Goal: Task Accomplishment & Management: Use online tool/utility

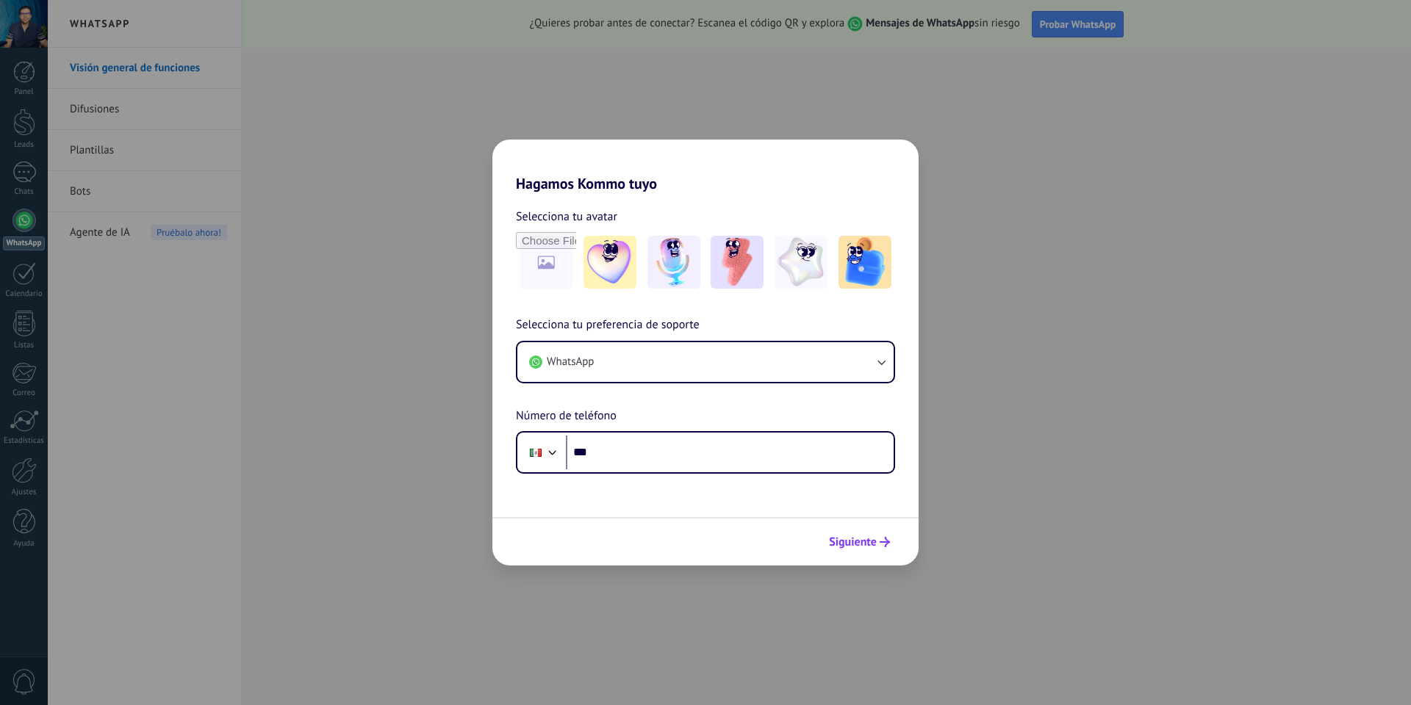
click at [857, 545] on span "Siguiente" at bounding box center [853, 542] width 48 height 10
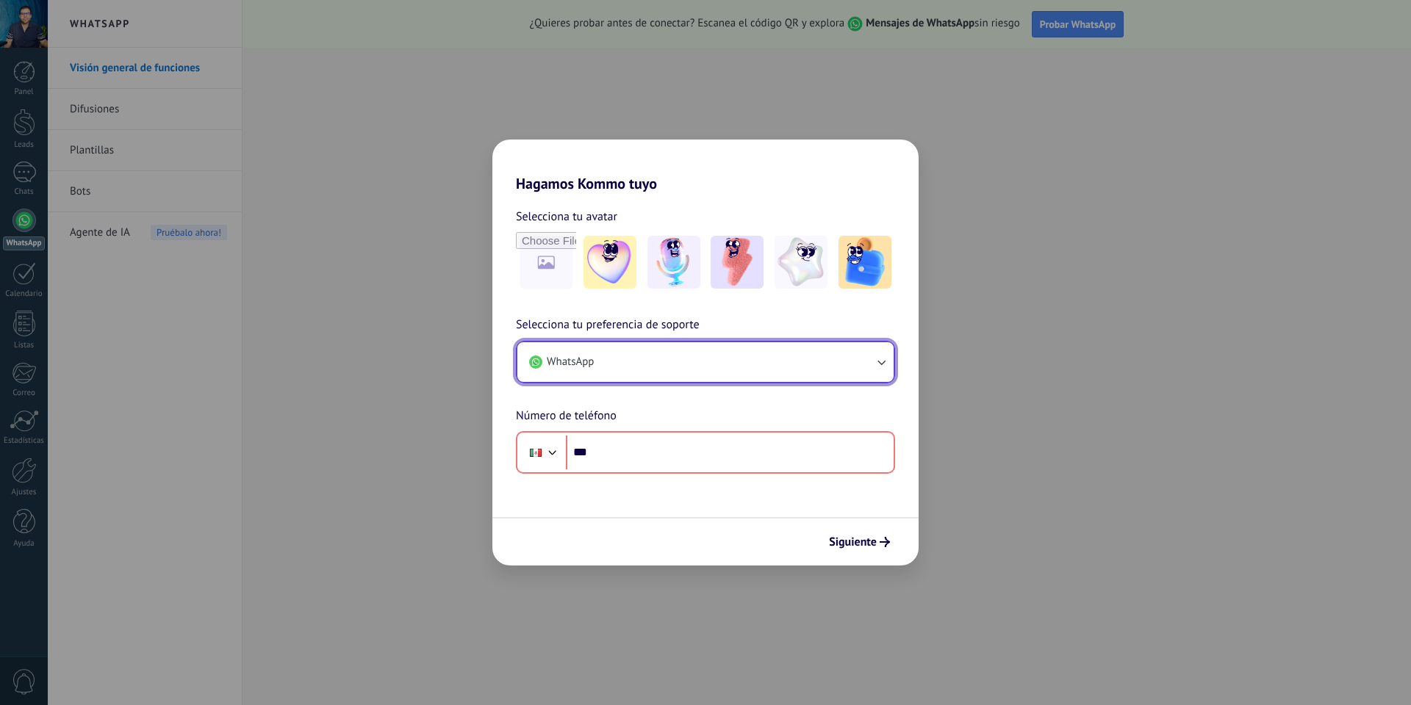
click at [594, 359] on button "WhatsApp" at bounding box center [705, 362] width 376 height 40
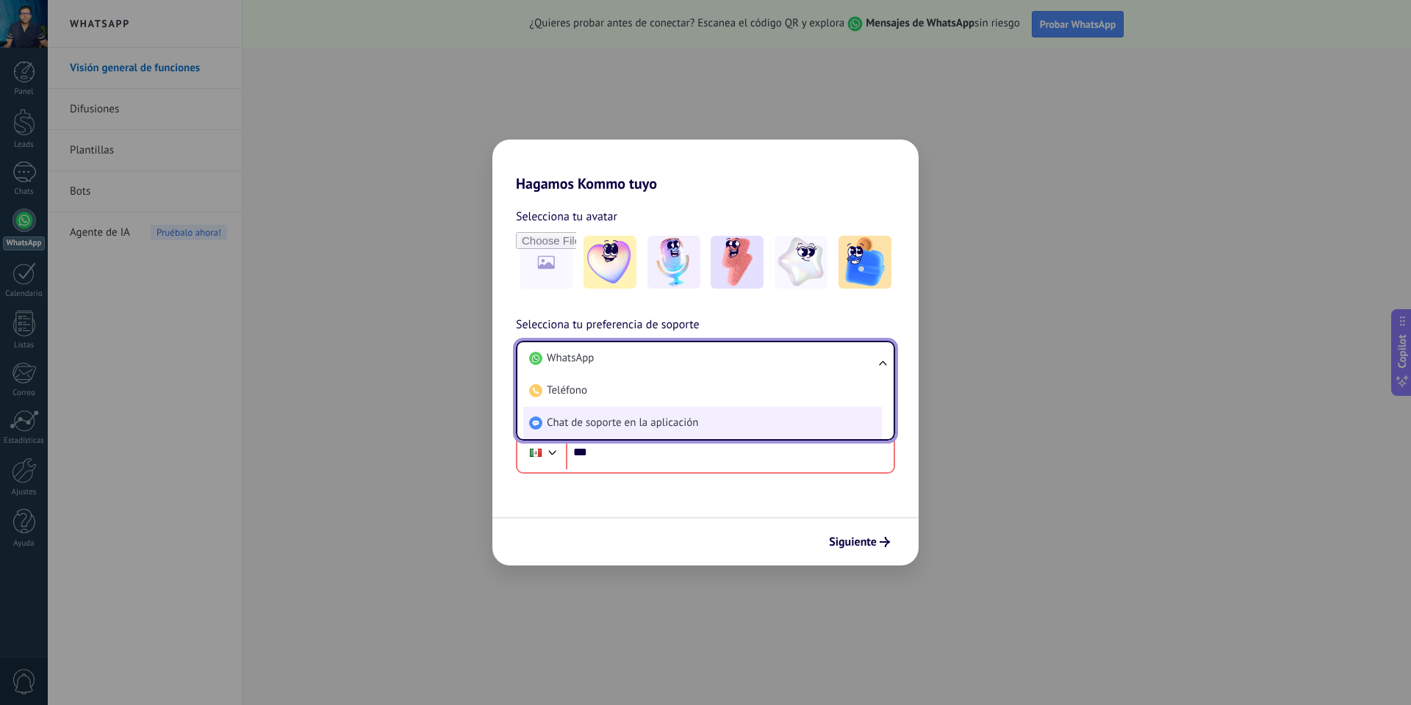
click at [606, 423] on span "Chat de soporte en la aplicación" at bounding box center [622, 423] width 151 height 15
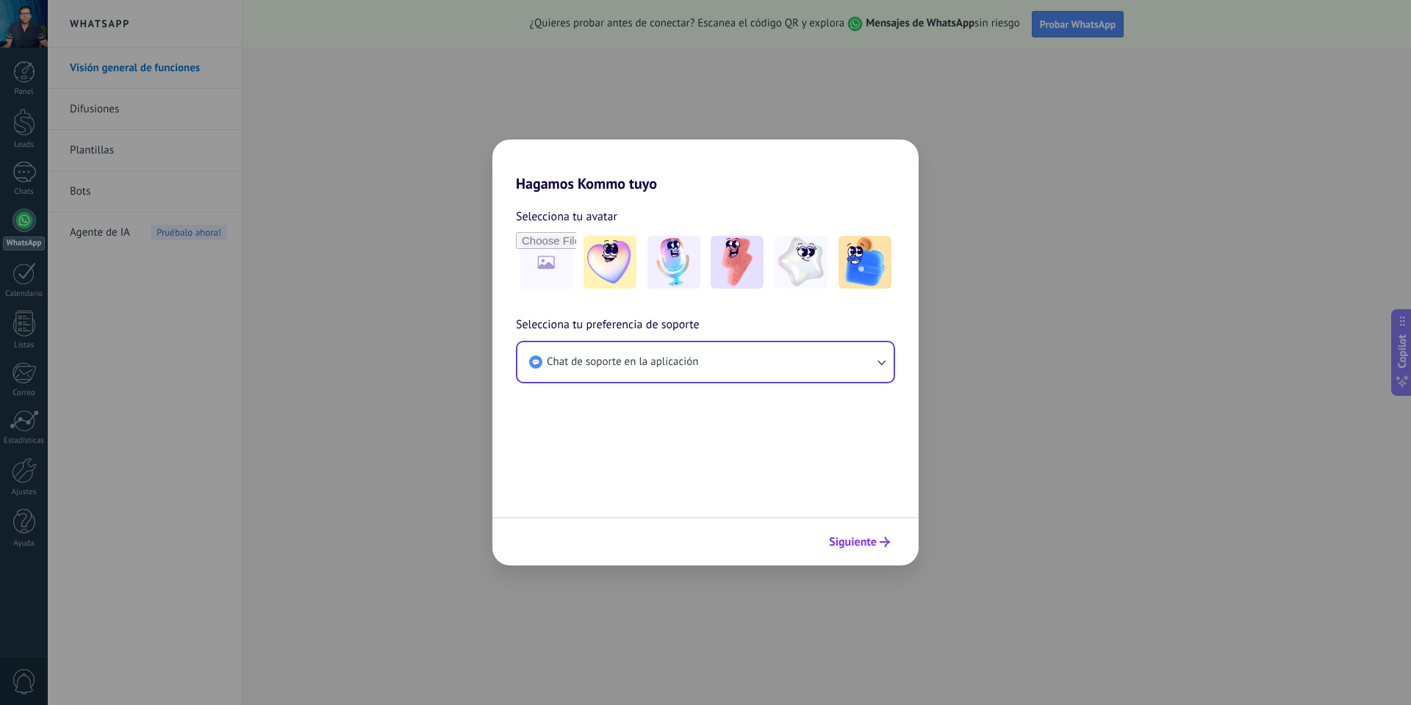
click at [860, 542] on span "Siguiente" at bounding box center [853, 542] width 48 height 10
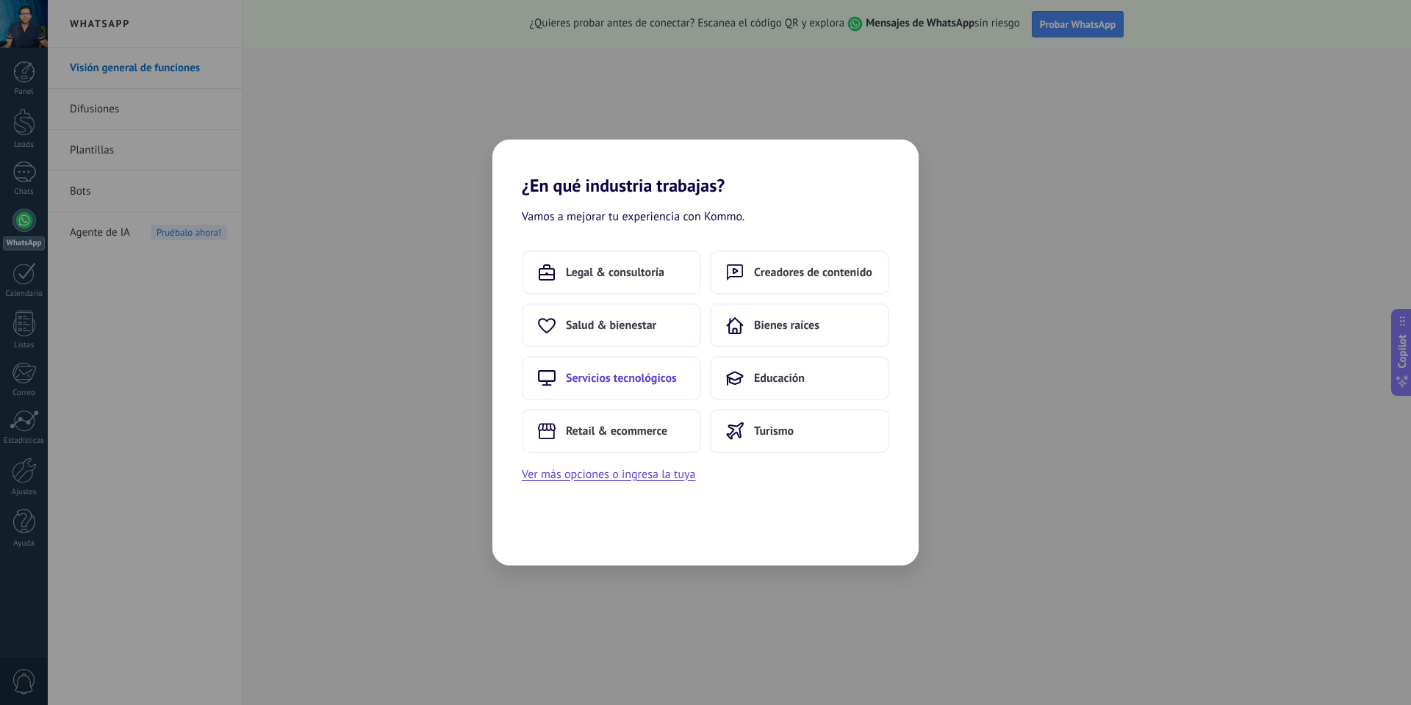
click at [665, 376] on span "Servicios tecnológicos" at bounding box center [621, 378] width 111 height 15
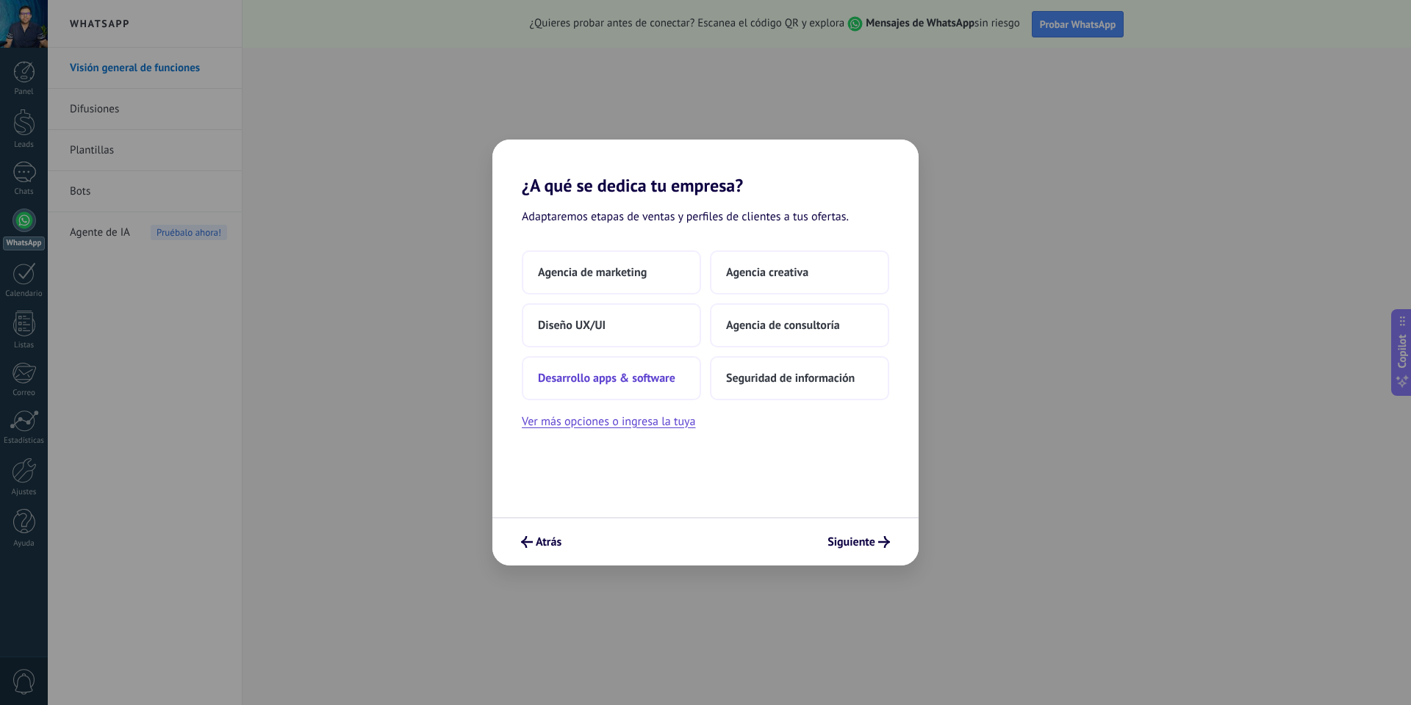
click at [656, 377] on span "Desarrollo apps & software" at bounding box center [606, 378] width 137 height 15
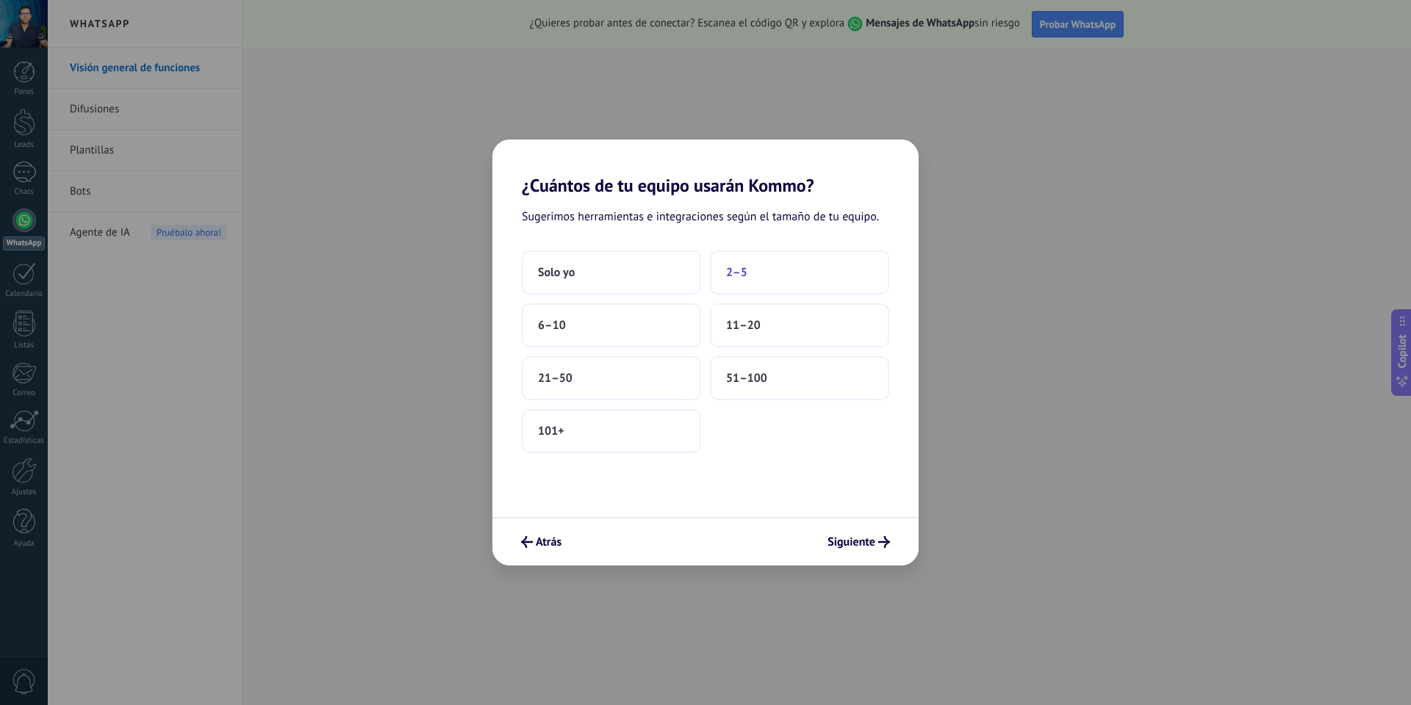
click at [723, 281] on button "2–5" at bounding box center [799, 273] width 179 height 44
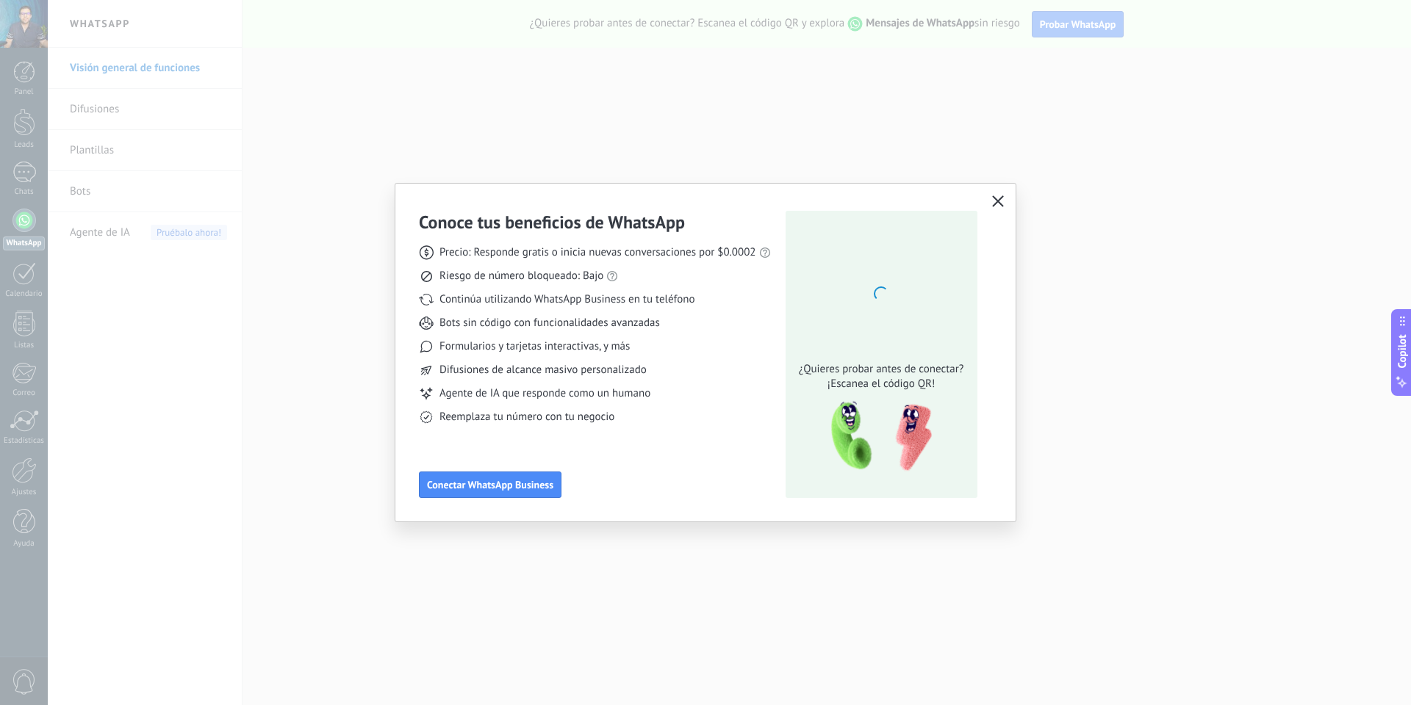
click at [997, 198] on icon "button" at bounding box center [998, 201] width 12 height 12
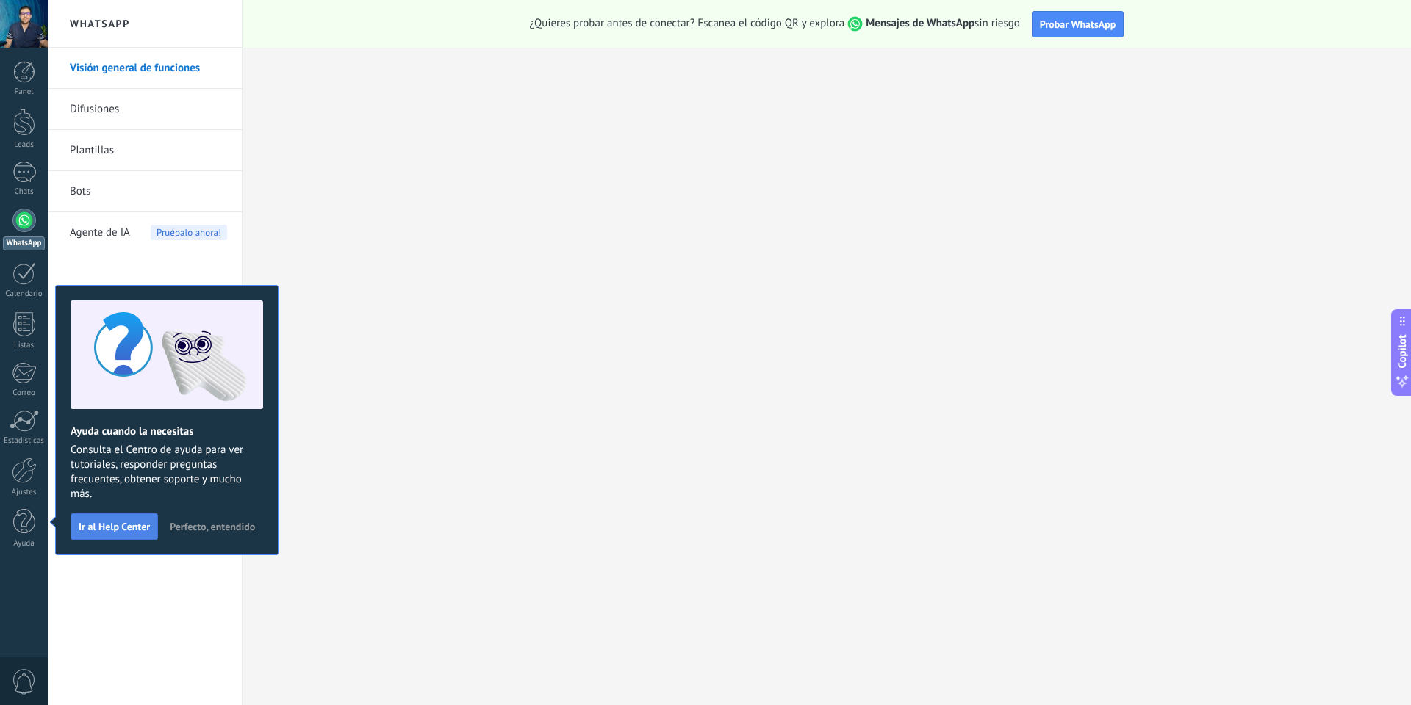
click at [147, 528] on span "Ir al Help Center" at bounding box center [114, 527] width 71 height 10
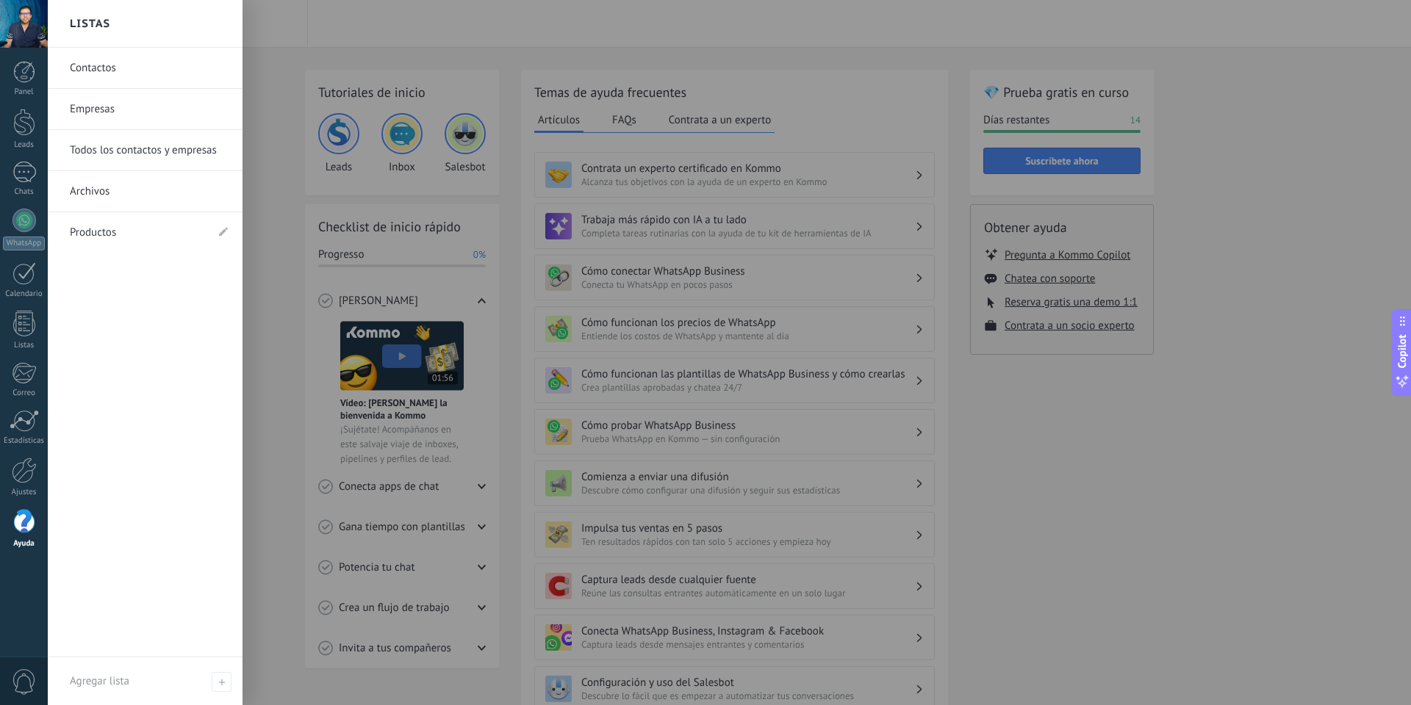
click at [29, 205] on div "Panel Leads Chats WhatsApp Clientes" at bounding box center [24, 312] width 48 height 503
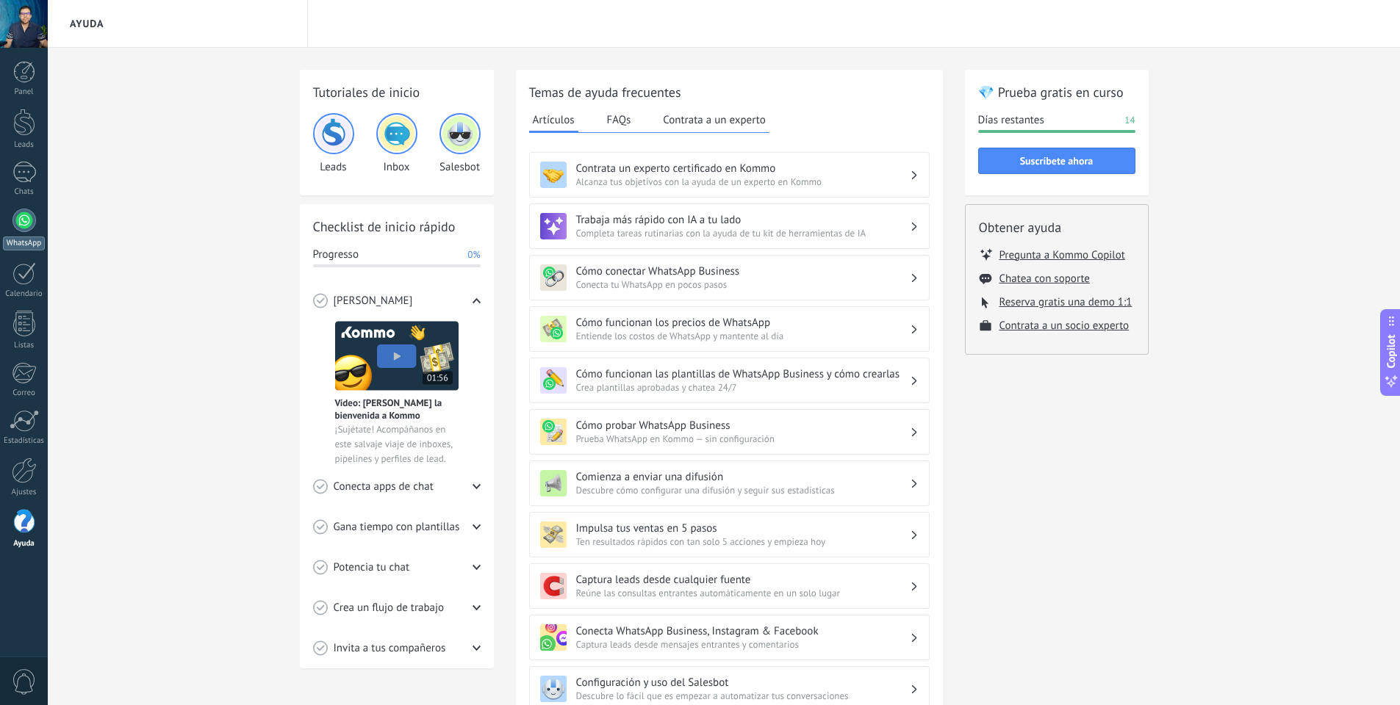
click at [24, 232] on link "WhatsApp" at bounding box center [24, 230] width 48 height 42
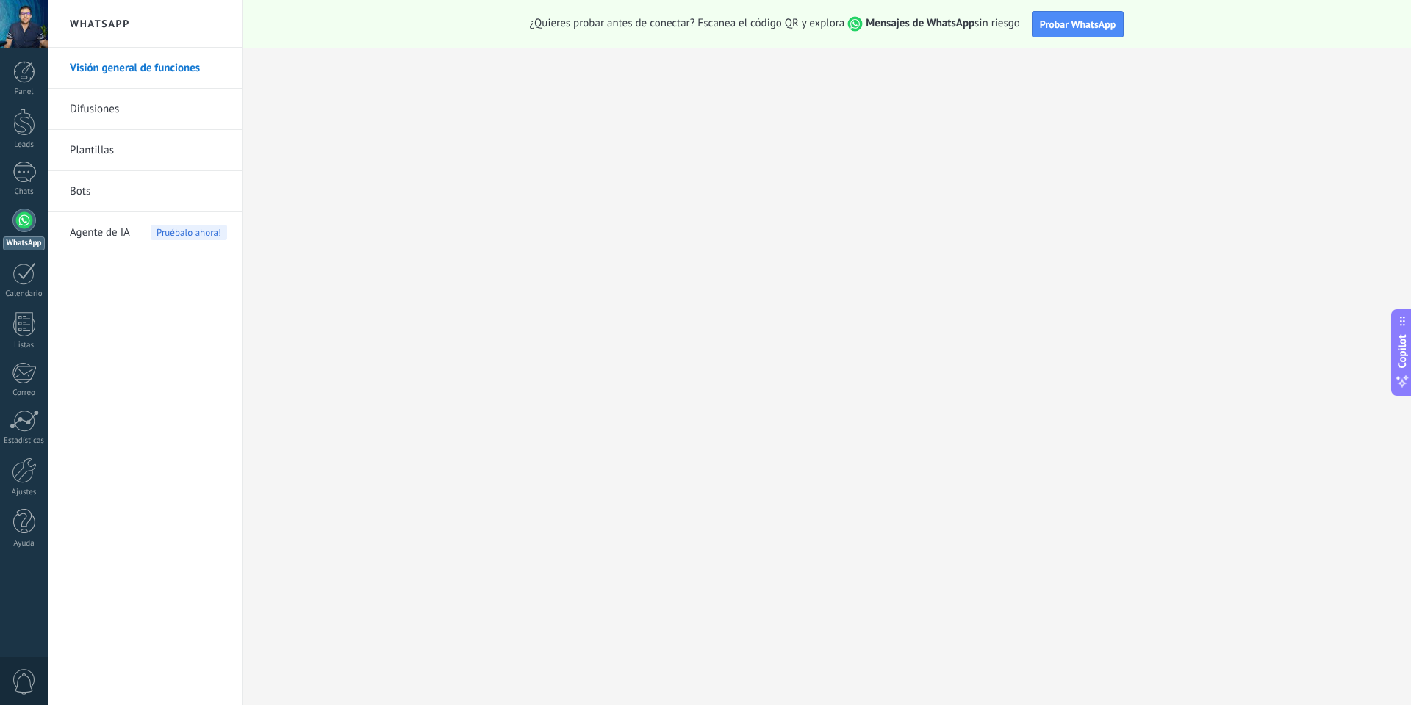
click at [104, 114] on link "Difusiones" at bounding box center [148, 109] width 157 height 41
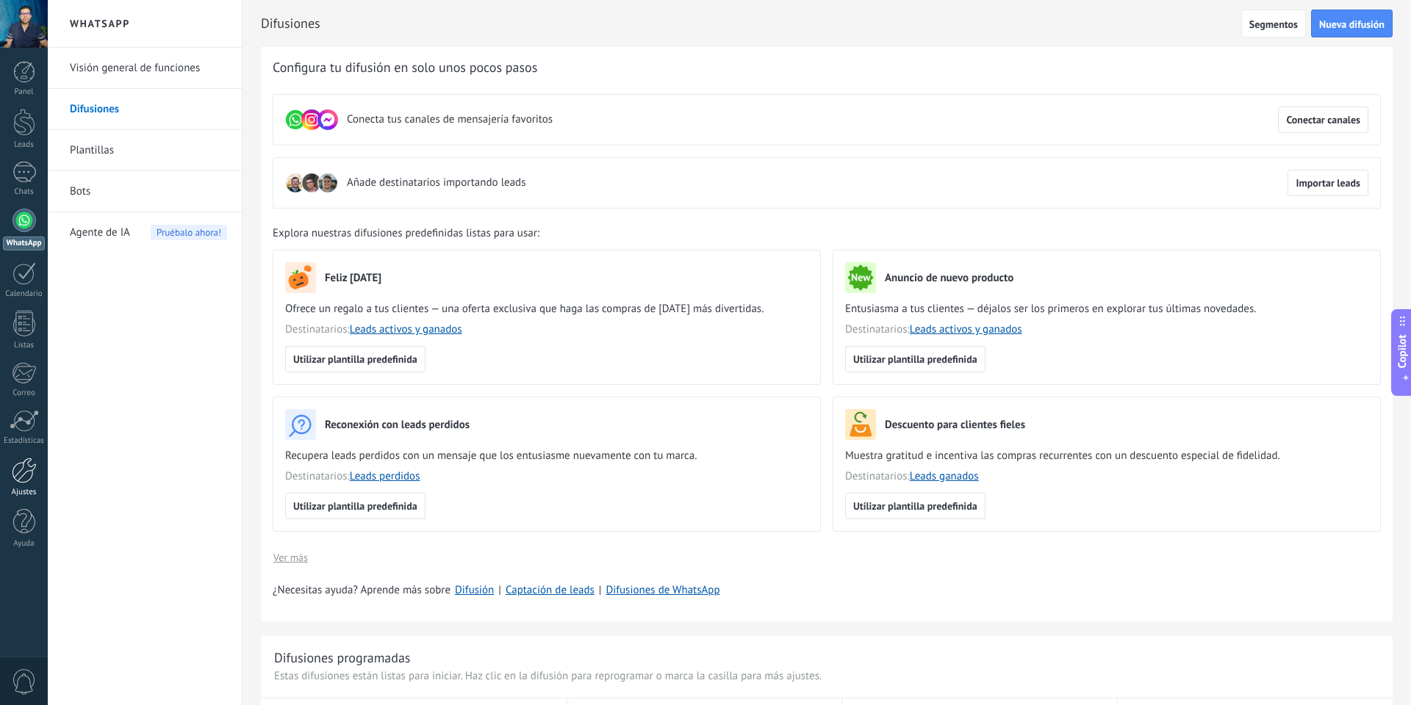
click at [8, 483] on link "Ajustes" at bounding box center [24, 478] width 48 height 40
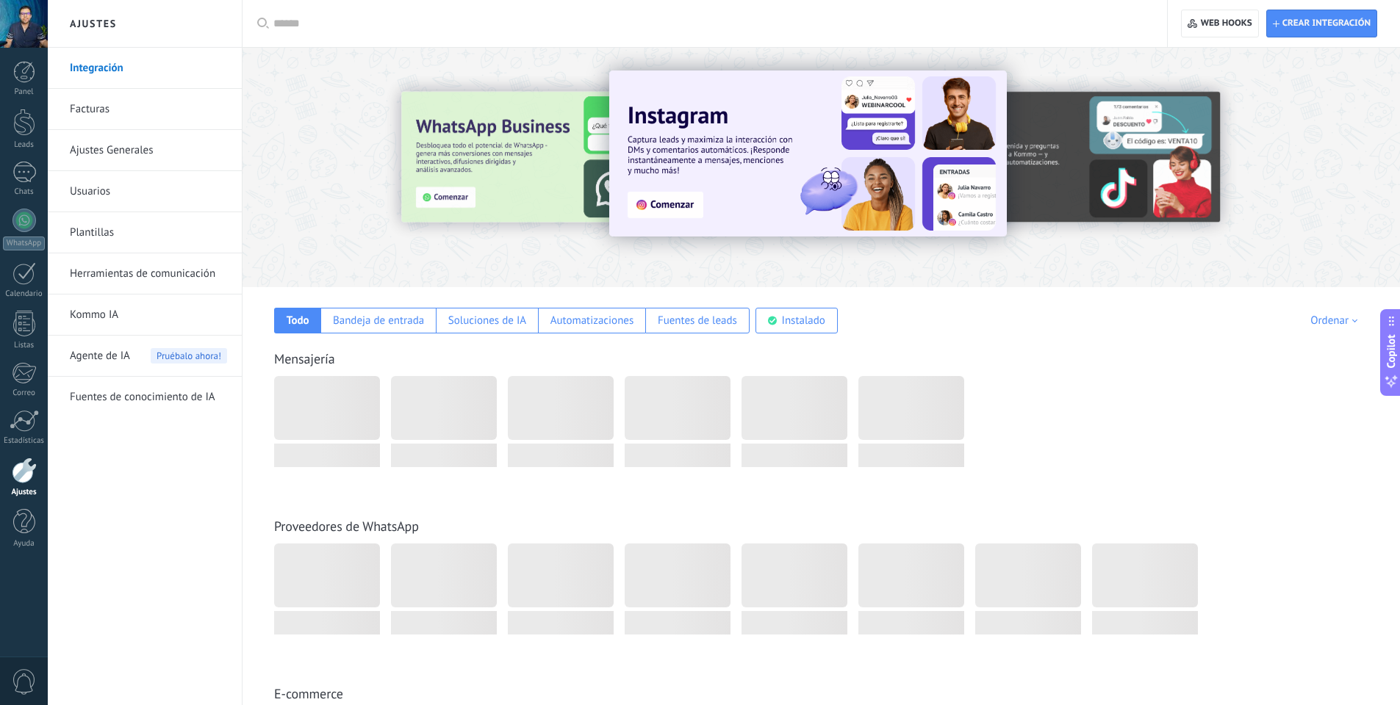
click at [101, 68] on link "Integración" at bounding box center [148, 68] width 157 height 41
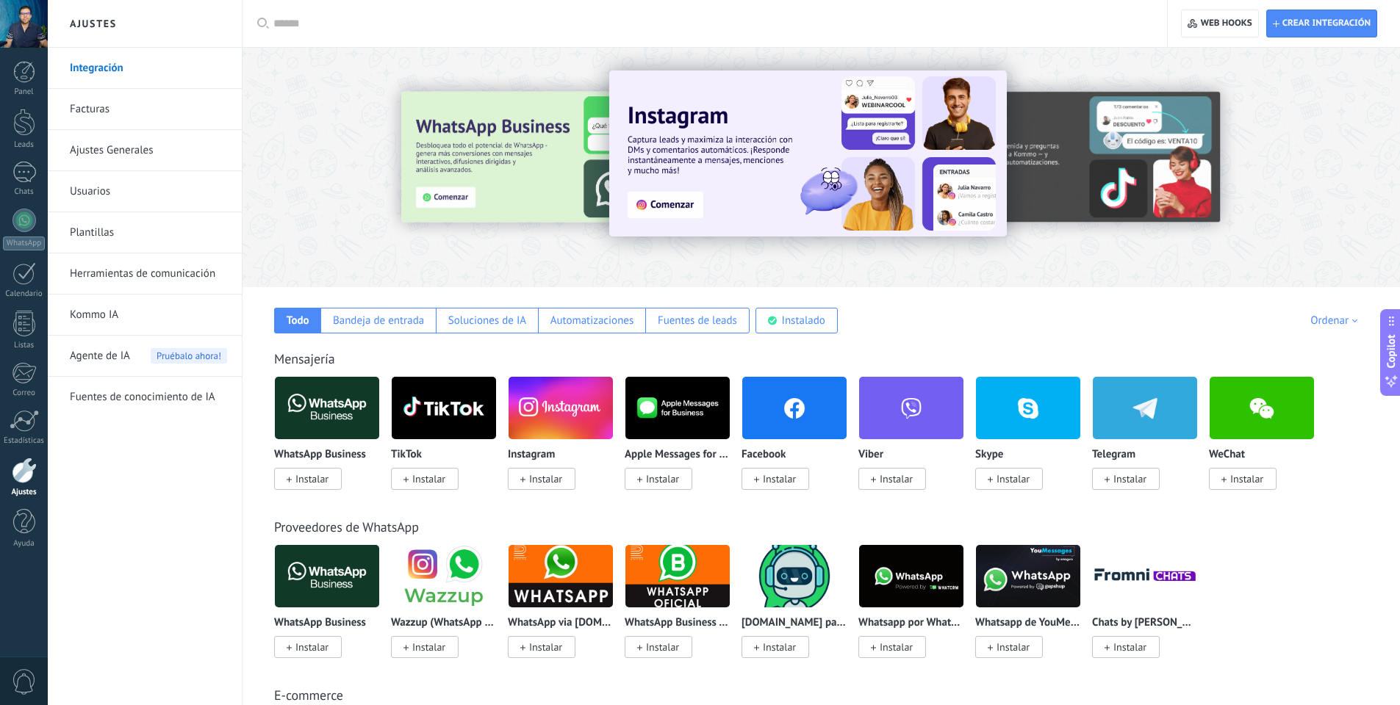
click at [114, 69] on link "Integración" at bounding box center [148, 68] width 157 height 41
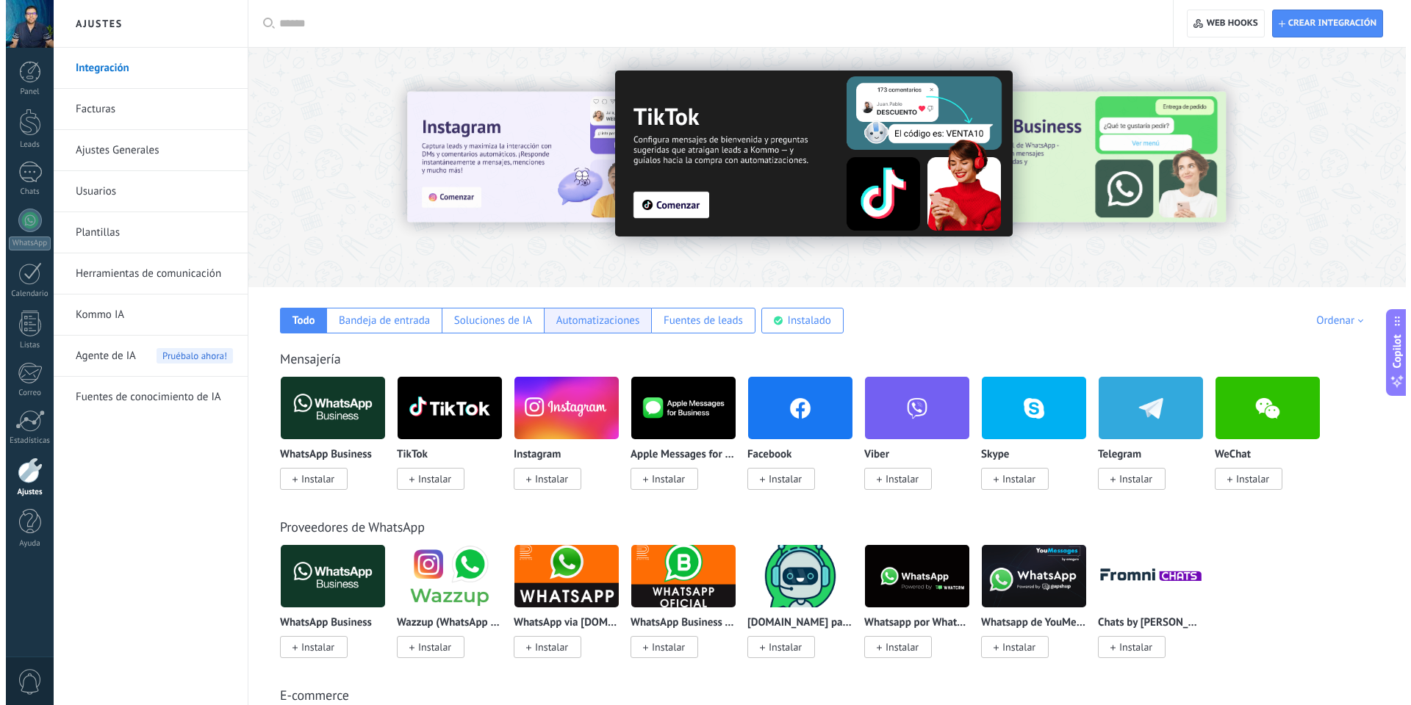
scroll to position [2144, 0]
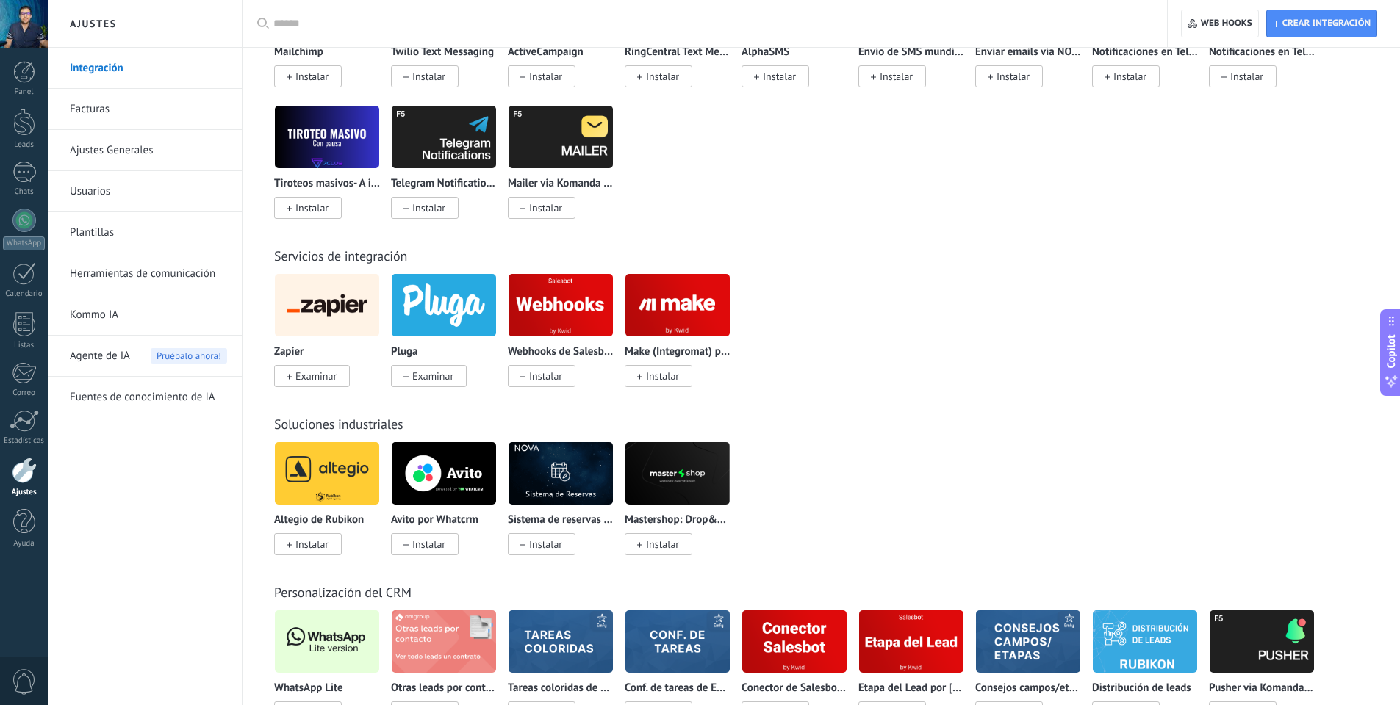
click at [332, 364] on div "Zapier Examinar" at bounding box center [327, 364] width 106 height 37
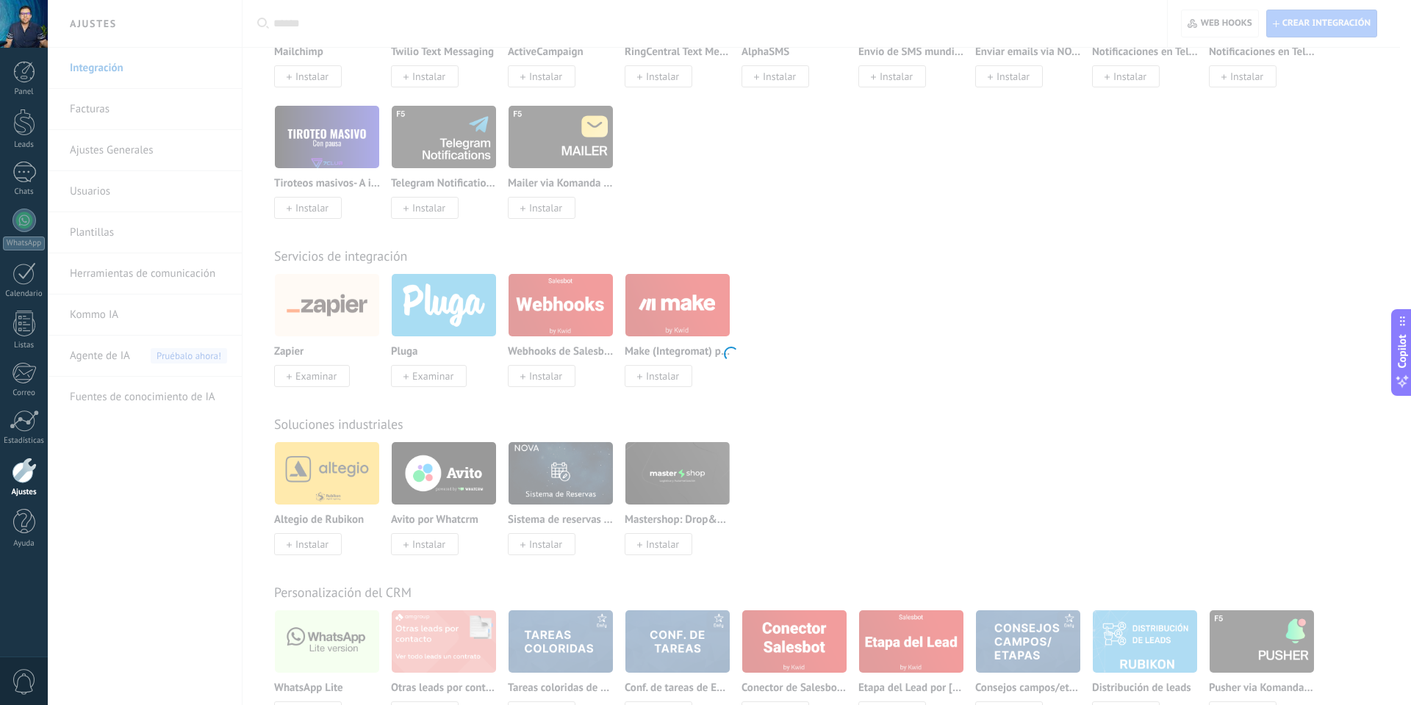
click at [324, 375] on div at bounding box center [729, 352] width 1363 height 705
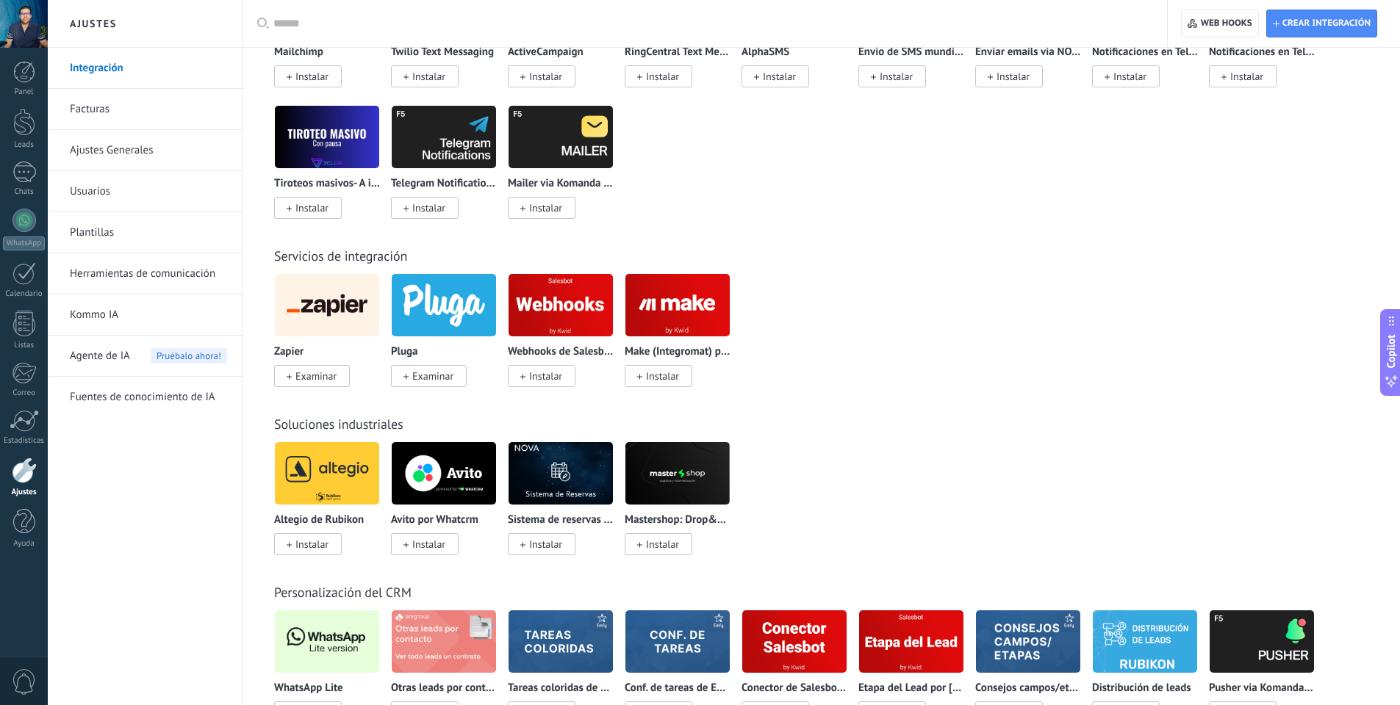
click at [325, 375] on span "Examinar" at bounding box center [315, 376] width 41 height 13
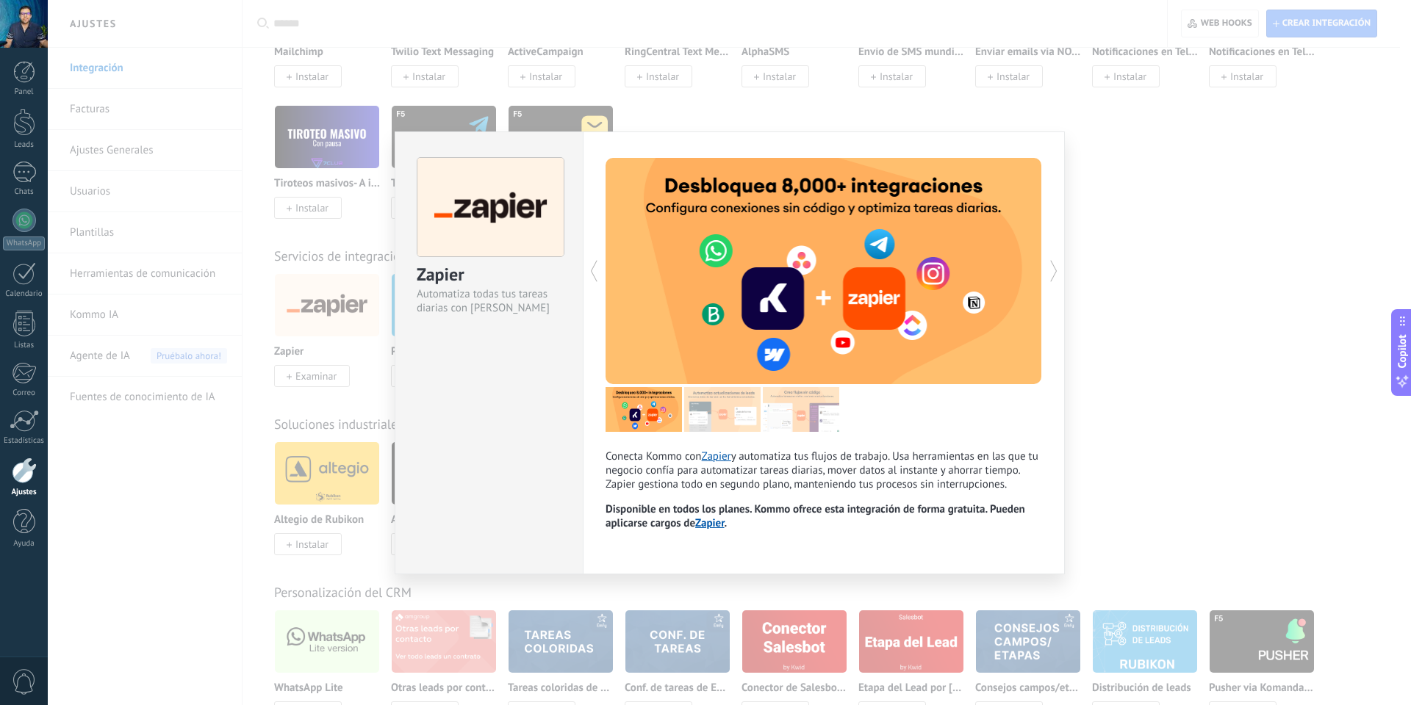
click at [1050, 268] on icon at bounding box center [1053, 270] width 15 height 29
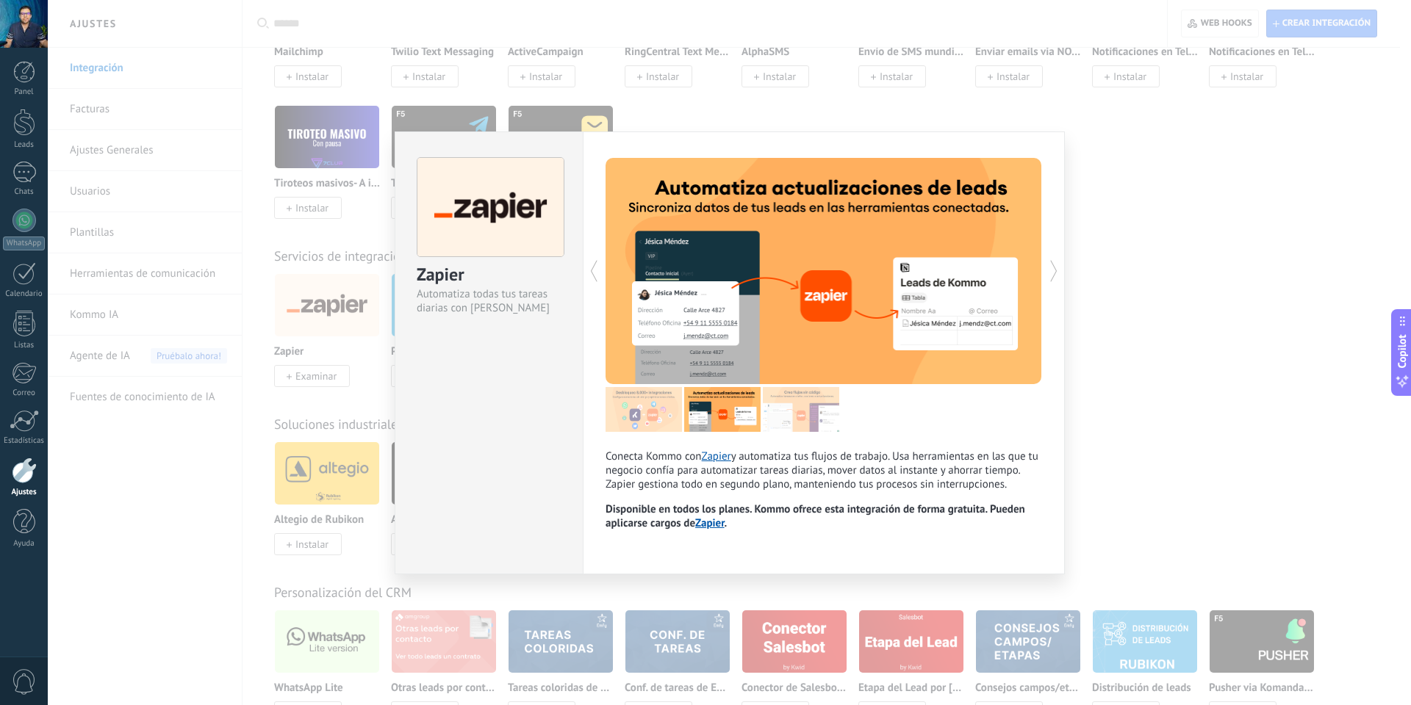
click at [1050, 268] on icon at bounding box center [1053, 270] width 15 height 29
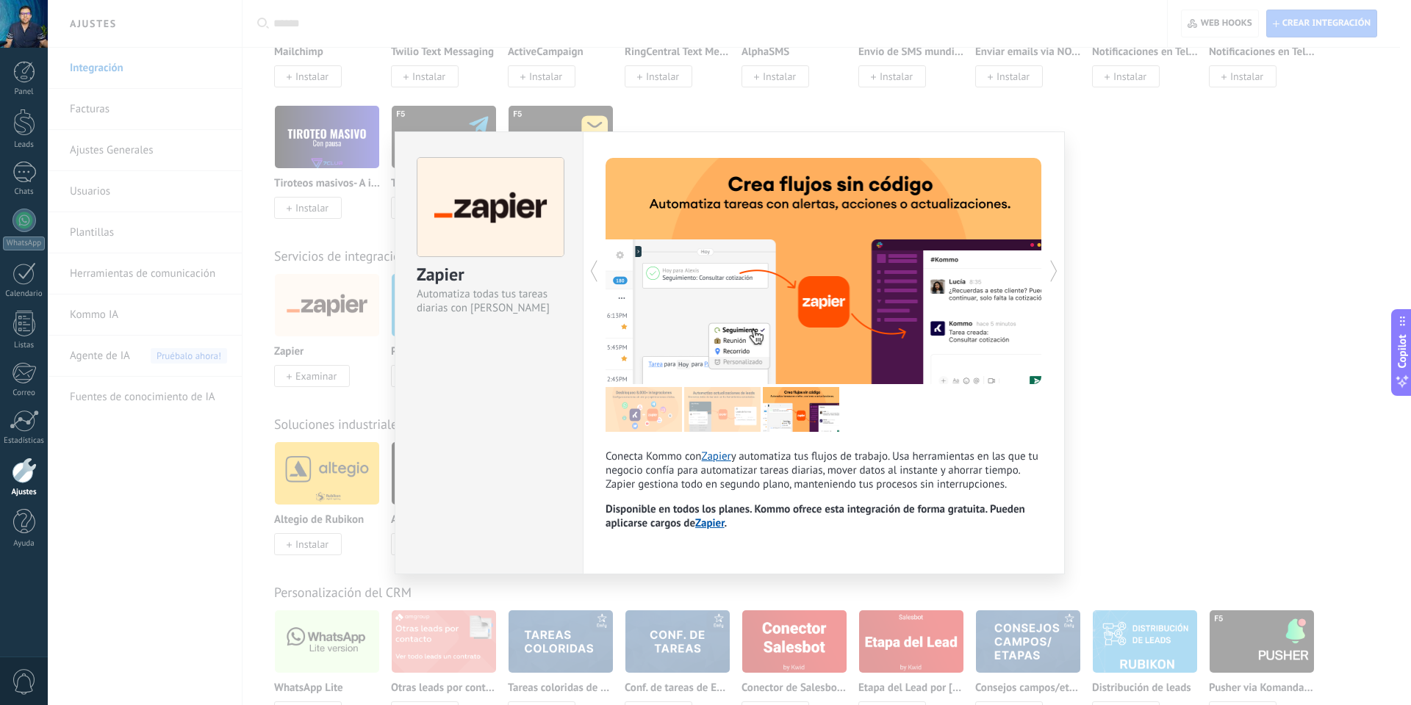
click at [1050, 268] on icon at bounding box center [1053, 270] width 15 height 29
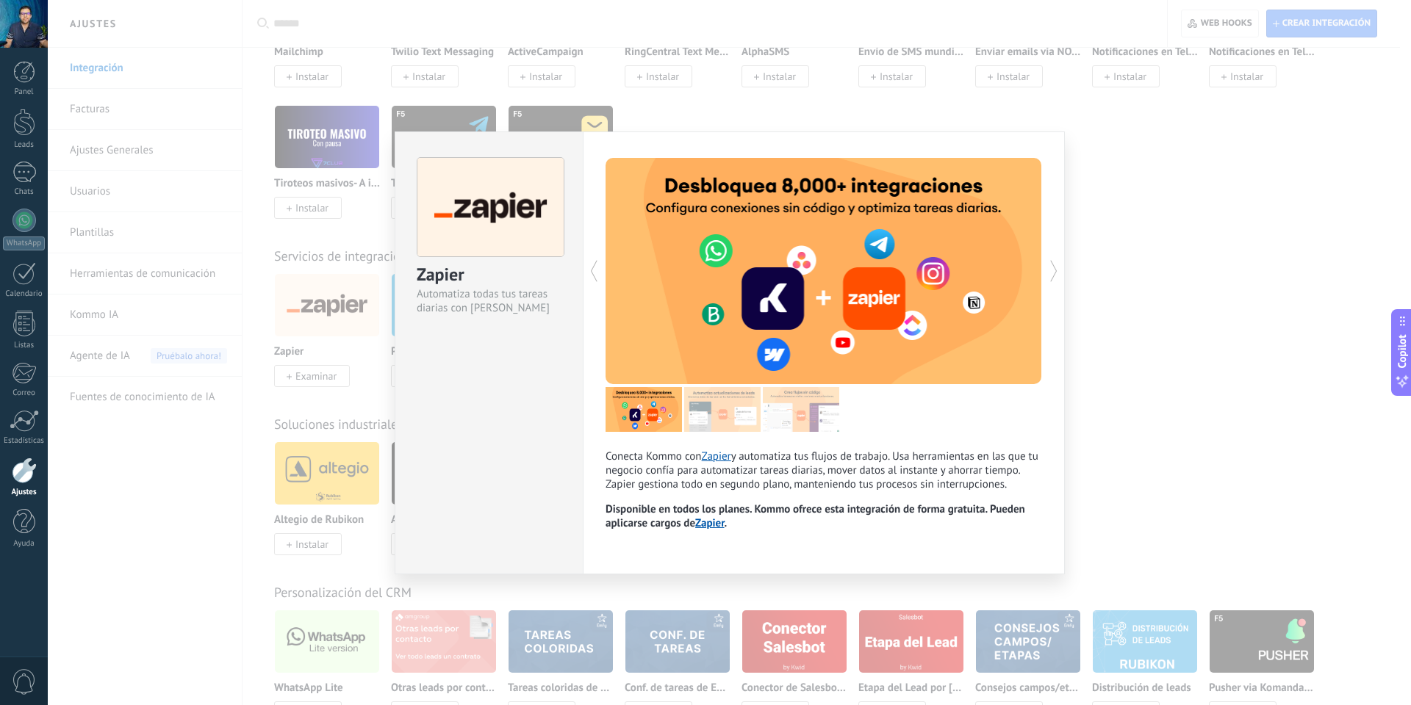
click at [1050, 268] on icon at bounding box center [1053, 270] width 15 height 29
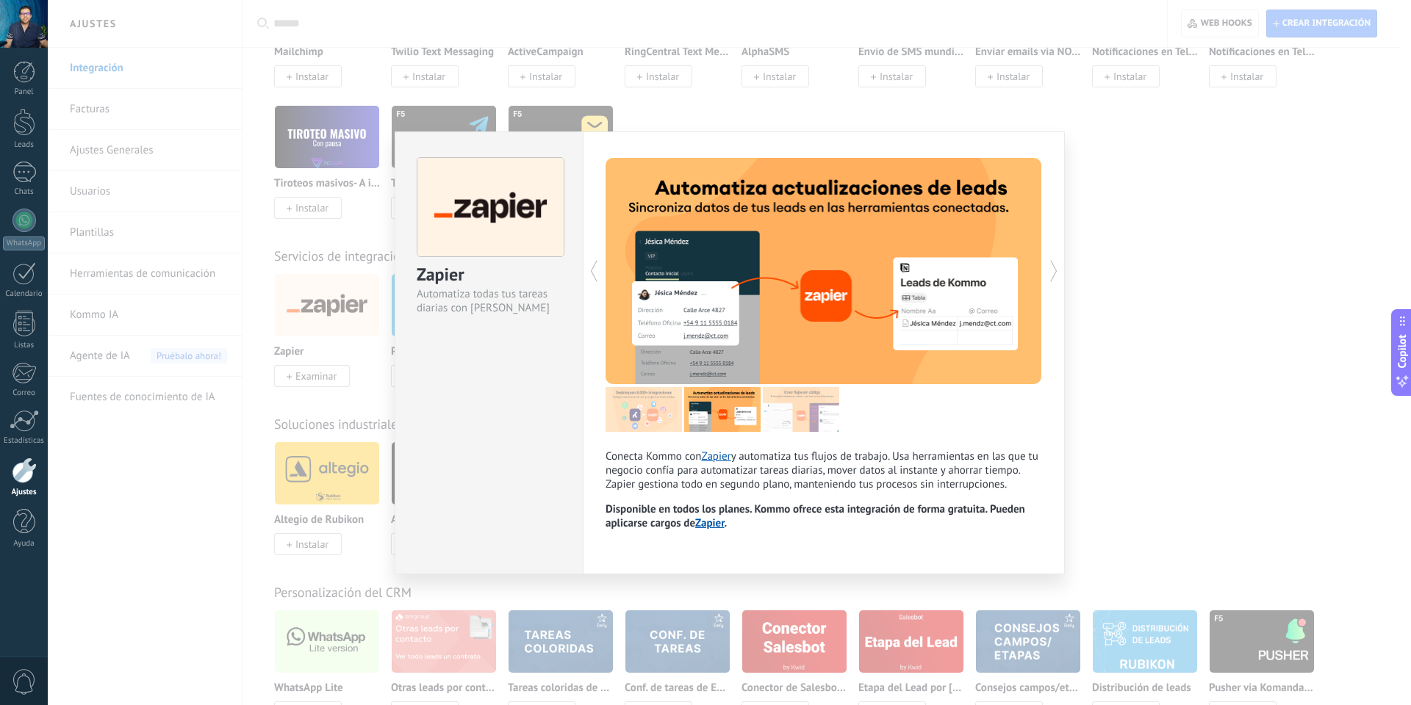
click at [1050, 268] on icon at bounding box center [1053, 270] width 15 height 29
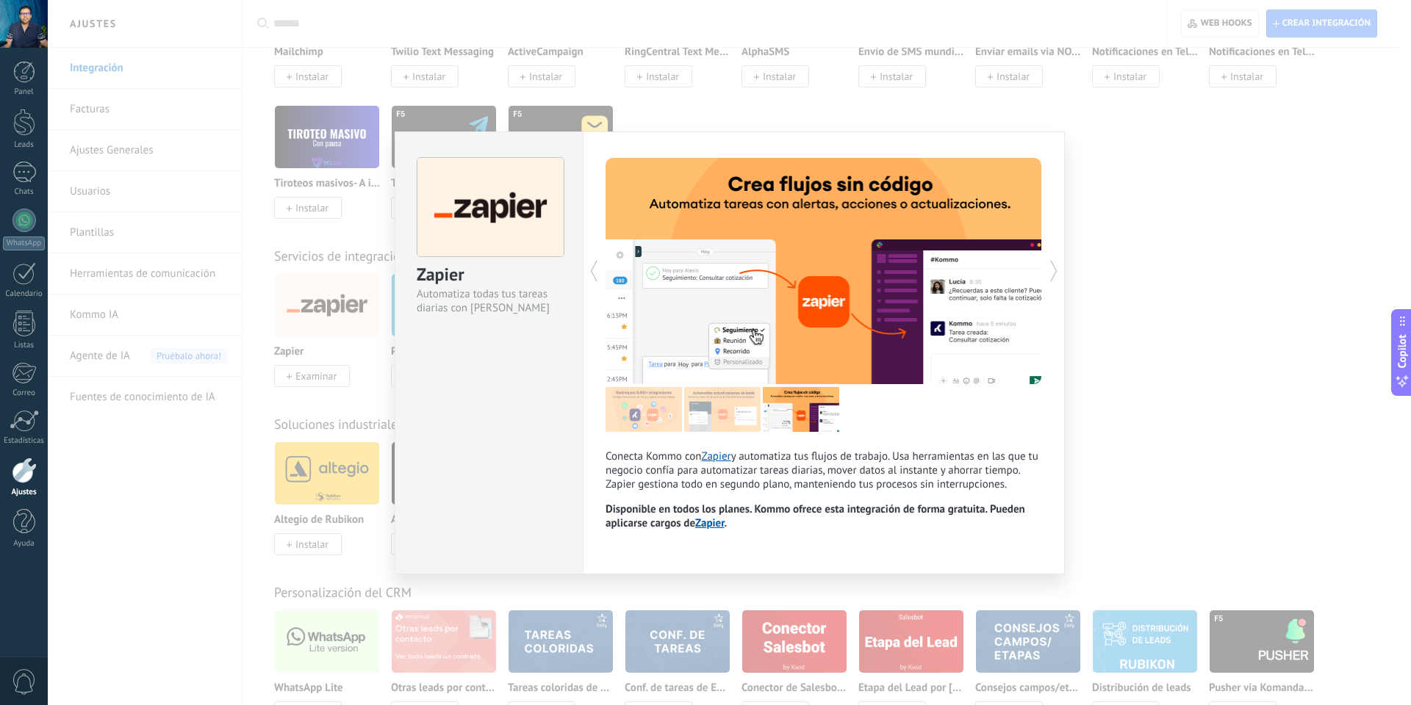
click at [478, 263] on div "Zapier" at bounding box center [489, 275] width 145 height 24
click at [359, 476] on div "Zapier Automatiza todas tus tareas diarias con Zapier Conecta Kommo con Zapier …" at bounding box center [729, 352] width 1363 height 705
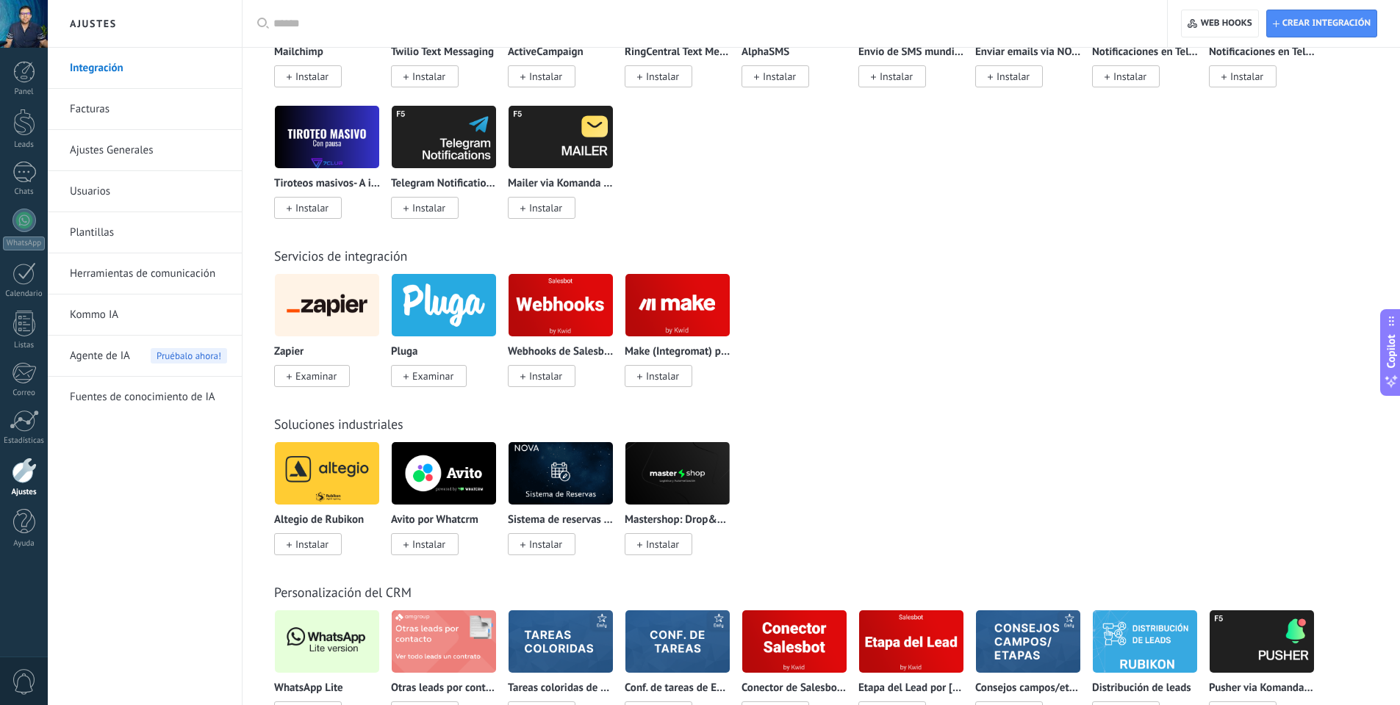
click at [316, 378] on span "Examinar" at bounding box center [315, 376] width 41 height 13
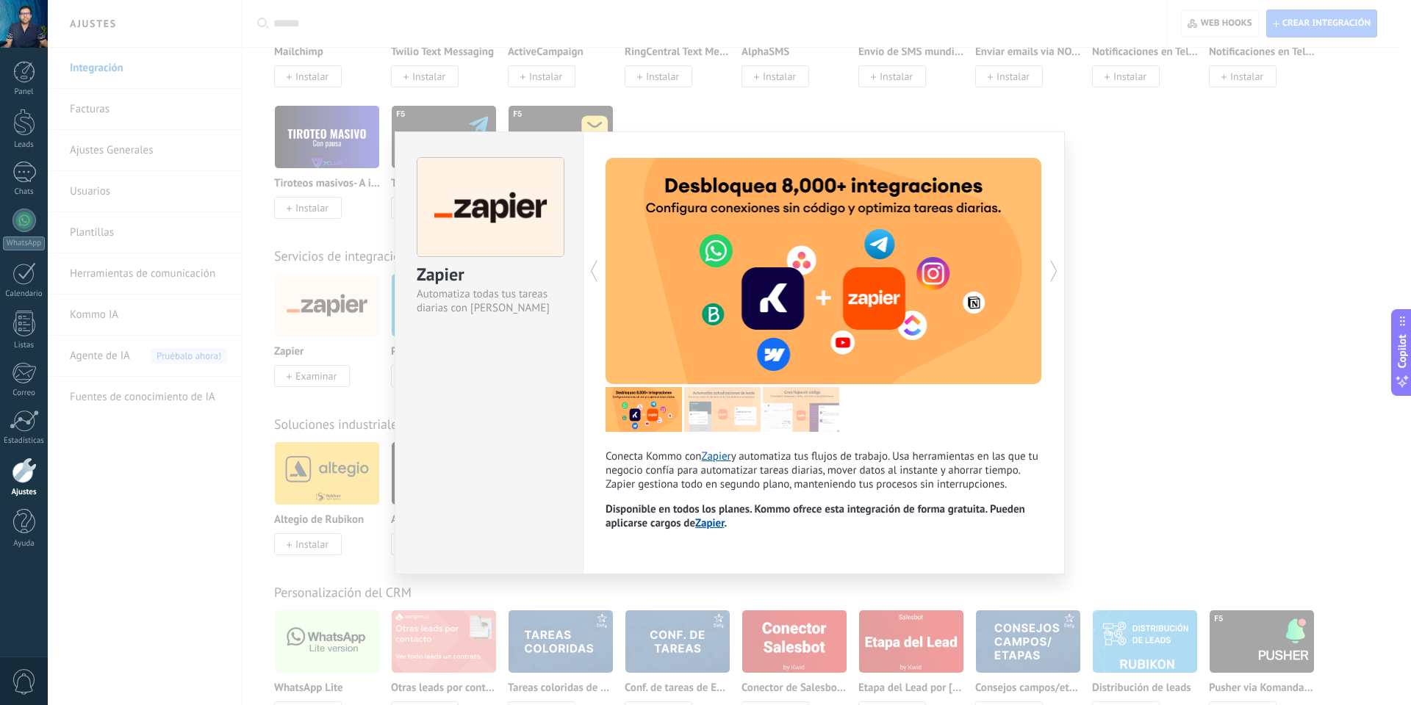
click at [333, 308] on div "Zapier Automatiza todas tus tareas diarias con Zapier Conecta Kommo con Zapier …" at bounding box center [729, 352] width 1363 height 705
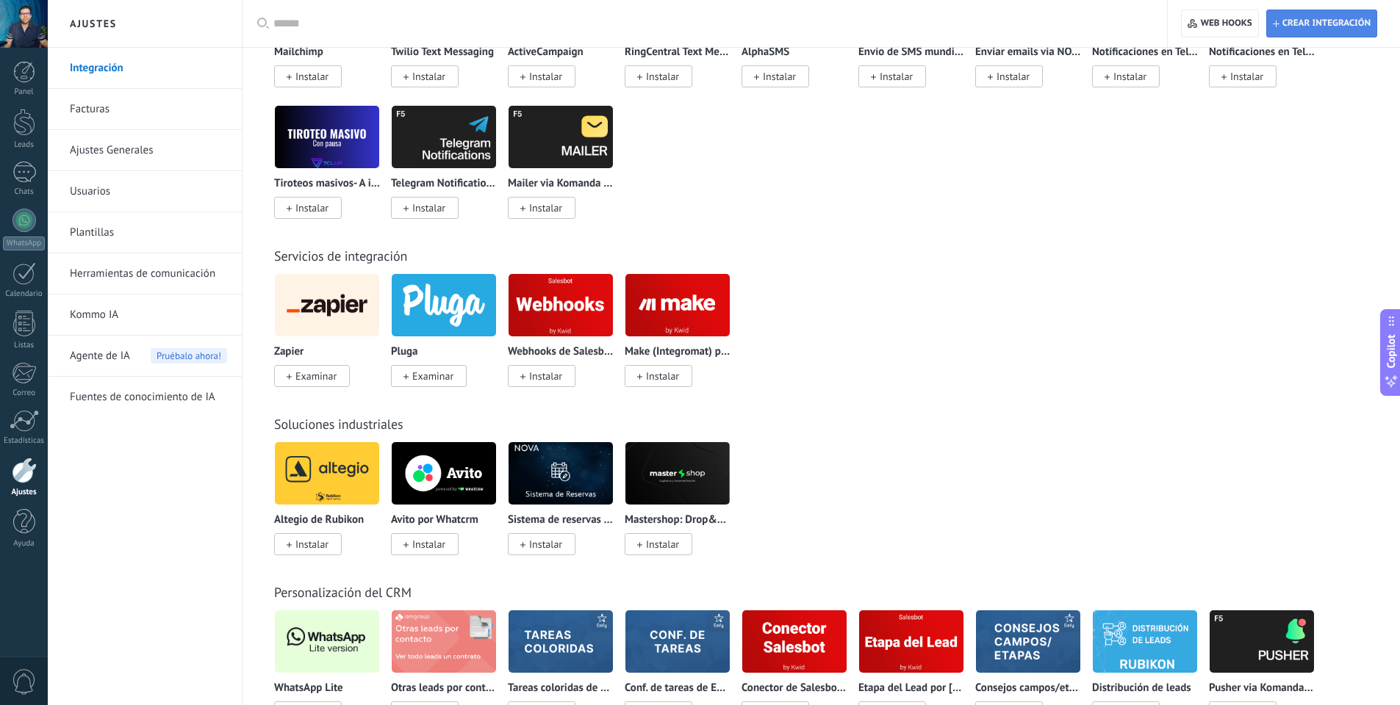
click at [1309, 26] on span "Crear integración" at bounding box center [1326, 24] width 88 height 12
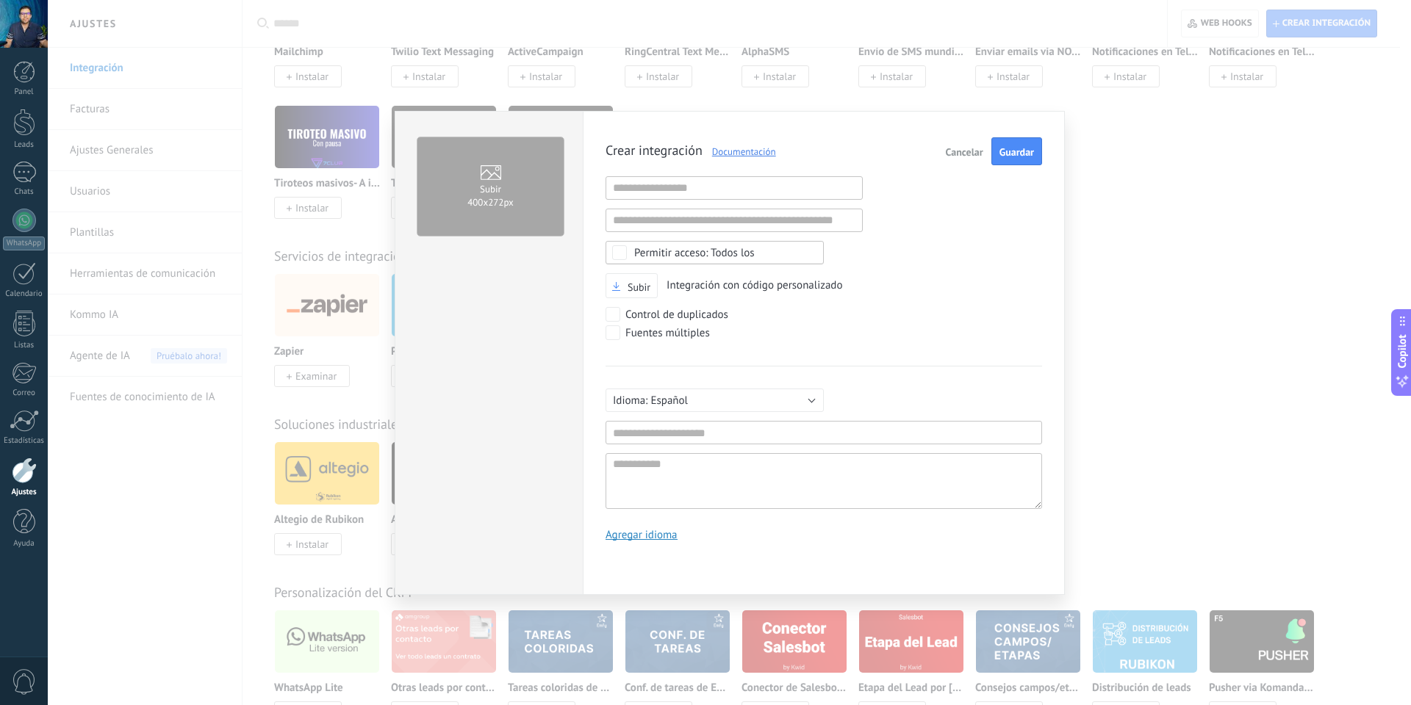
scroll to position [14, 0]
click at [635, 191] on input "text" at bounding box center [734, 188] width 257 height 24
click at [651, 223] on input "text" at bounding box center [734, 221] width 257 height 24
click at [765, 345] on div "Crear integración Documentación Cancelar Guardar URL inválida URL inválida Ning…" at bounding box center [824, 344] width 437 height 415
click at [4, 688] on div "0" at bounding box center [24, 681] width 48 height 49
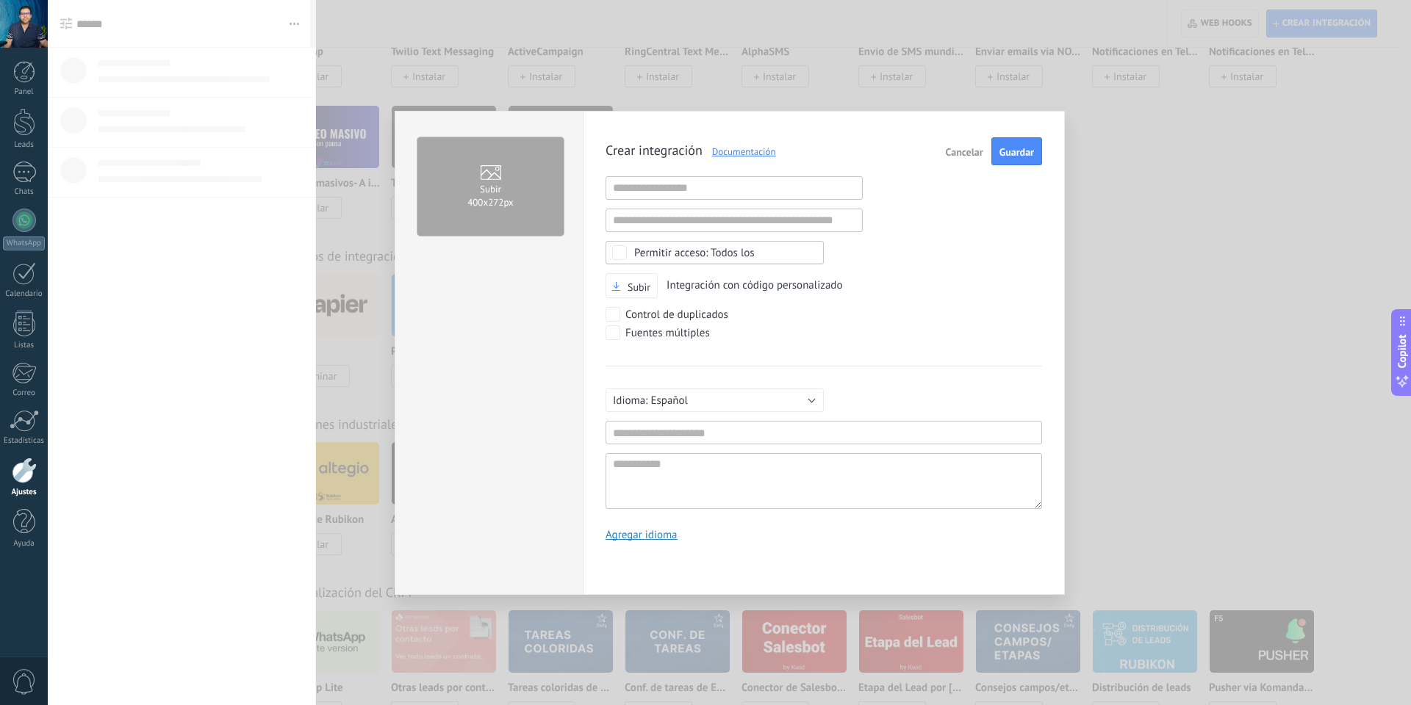
click at [22, 684] on span "0" at bounding box center [24, 682] width 25 height 26
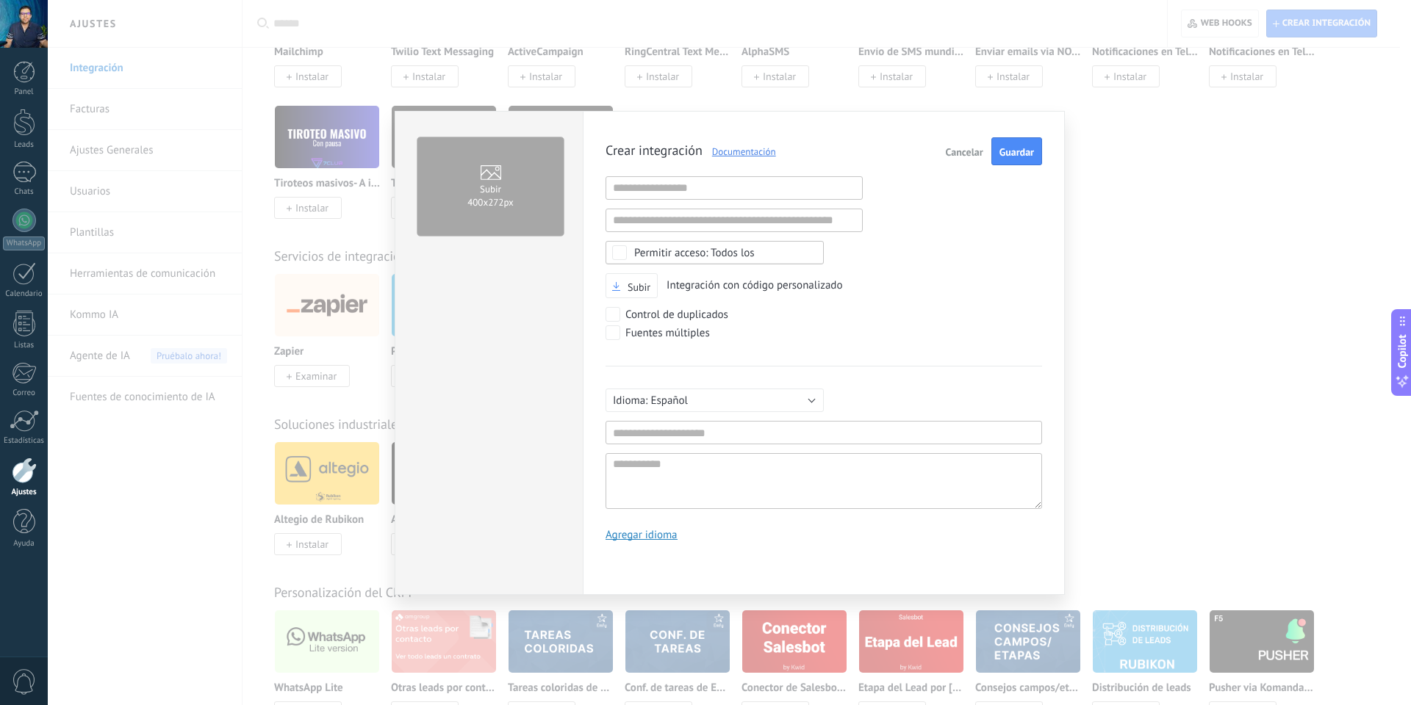
click at [30, 666] on div "0" at bounding box center [24, 681] width 48 height 49
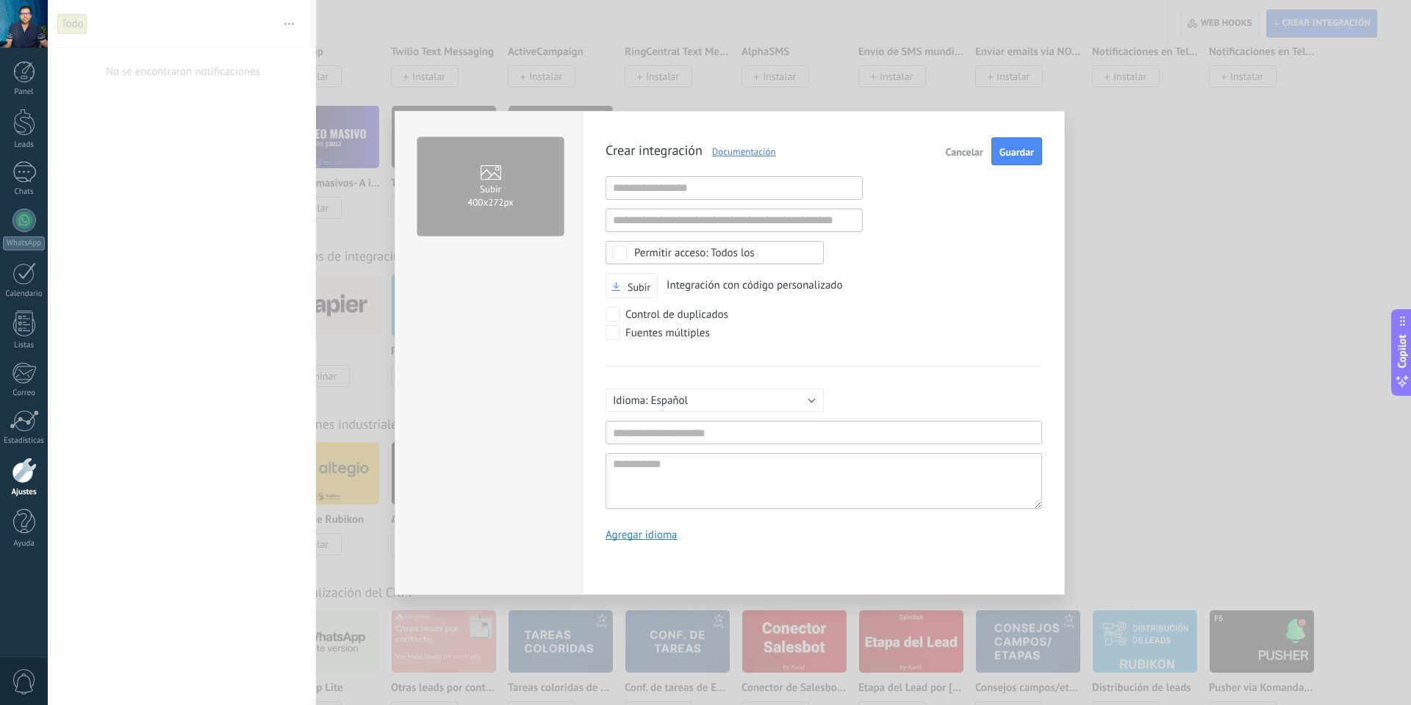
click at [30, 35] on div at bounding box center [24, 24] width 48 height 48
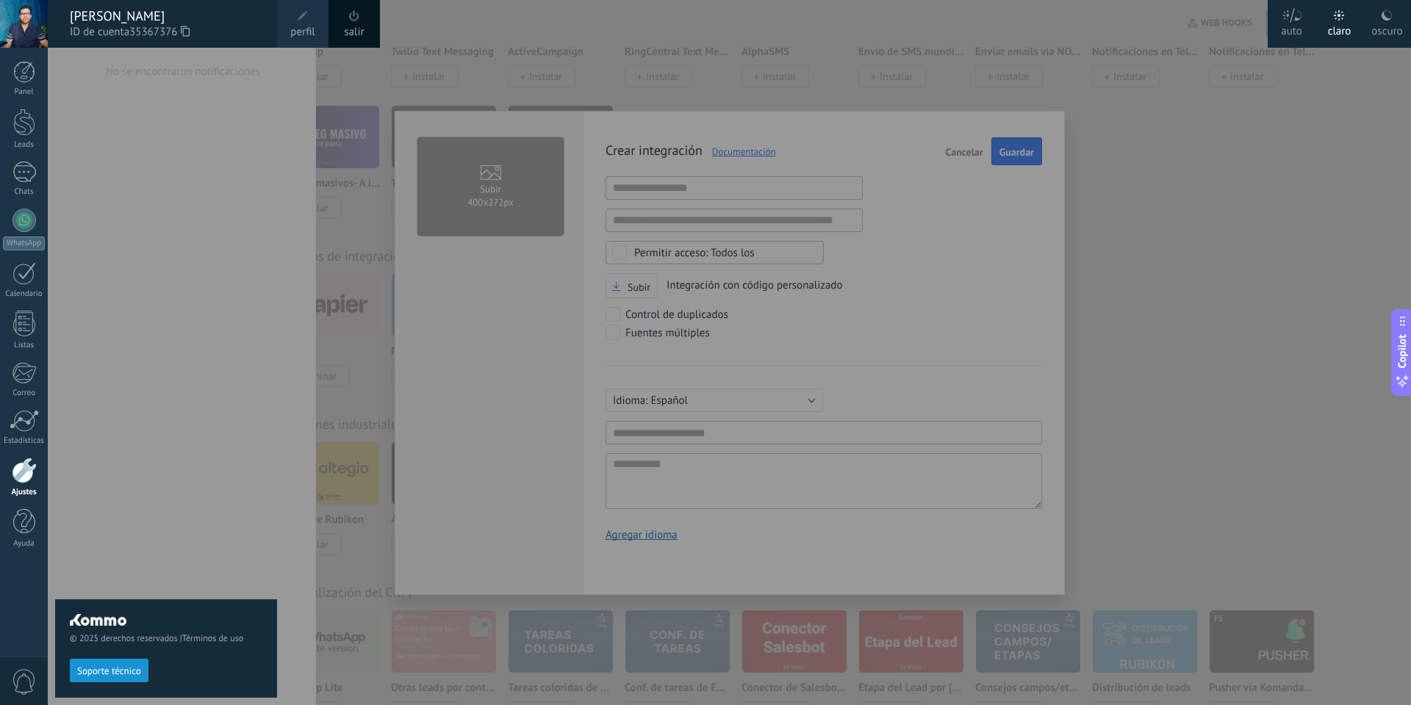
click at [345, 15] on div "salir" at bounding box center [353, 24] width 51 height 48
